Goal: Navigation & Orientation: Understand site structure

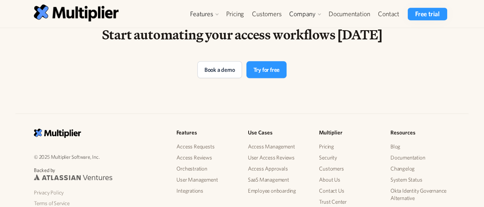
scroll to position [1555, 0]
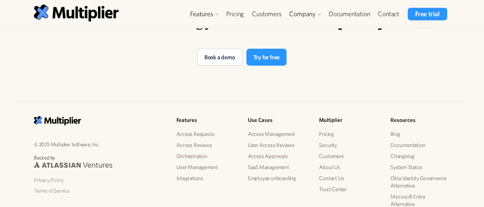
drag, startPoint x: 188, startPoint y: 154, endPoint x: 148, endPoint y: 108, distance: 61.6
click at [148, 108] on div "© 2025 Multiplier Software, Inc. Backed by Privacy Policy Terms of Service Feat…" at bounding box center [241, 182] width 453 height 163
